Goal: Find contact information: Find contact information

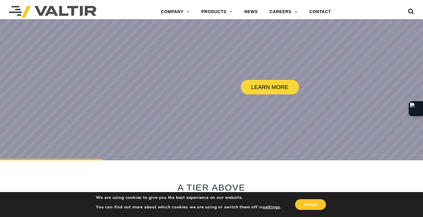
scroll to position [119, 0]
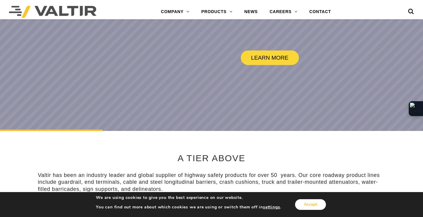
drag, startPoint x: 304, startPoint y: 206, endPoint x: 308, endPoint y: 207, distance: 4.2
click at [304, 206] on button "Accept" at bounding box center [310, 204] width 31 height 11
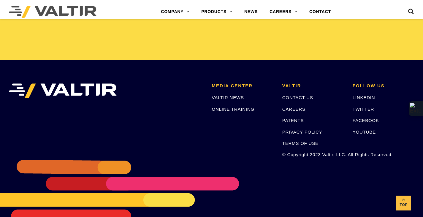
scroll to position [1275, 0]
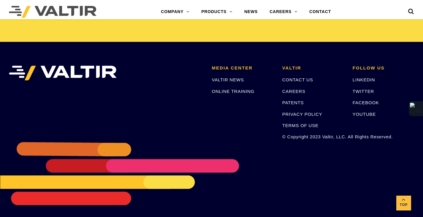
scroll to position [1275, 0]
